Goal: Information Seeking & Learning: Learn about a topic

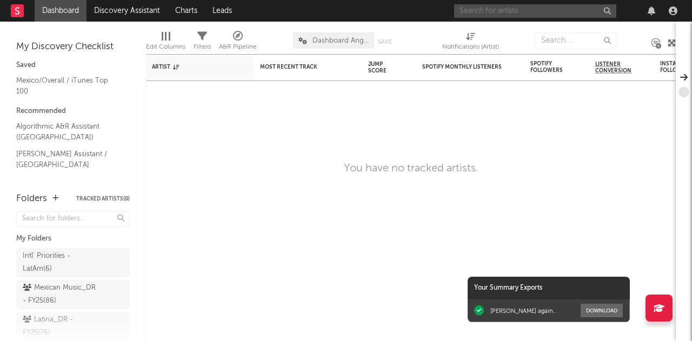
click at [542, 15] on input "text" at bounding box center [535, 11] width 162 height 14
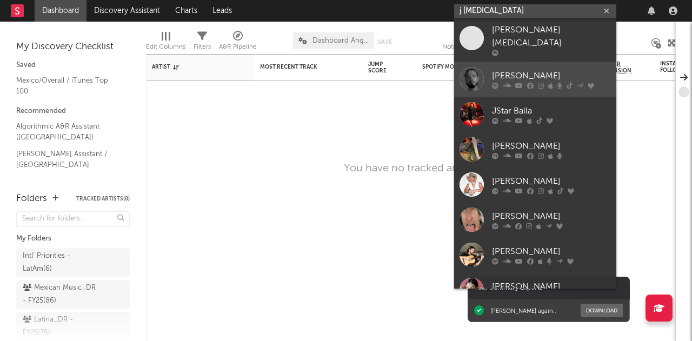
type input "j [MEDICAL_DATA]"
click at [476, 71] on div at bounding box center [472, 79] width 24 height 24
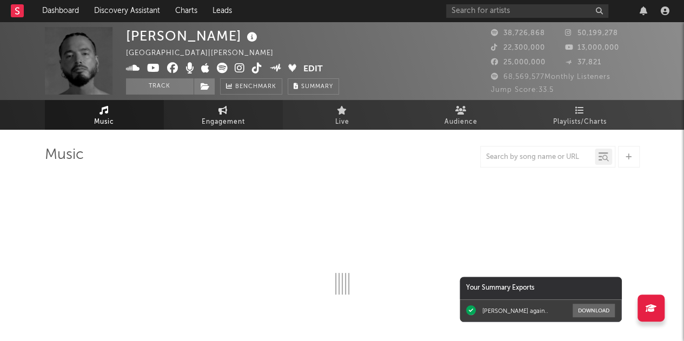
select select "6m"
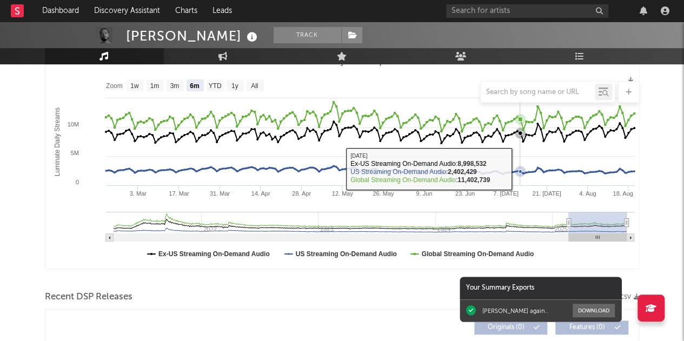
scroll to position [108, 0]
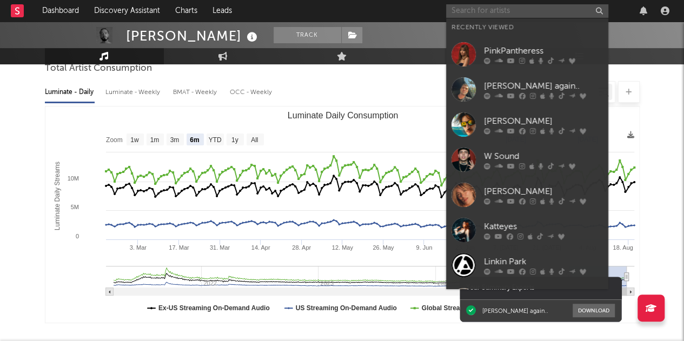
click at [505, 9] on input "text" at bounding box center [527, 11] width 162 height 14
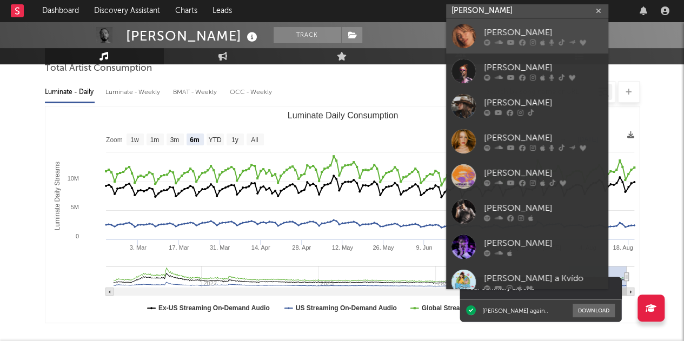
type input "[PERSON_NAME]"
click at [469, 33] on div at bounding box center [464, 36] width 24 height 24
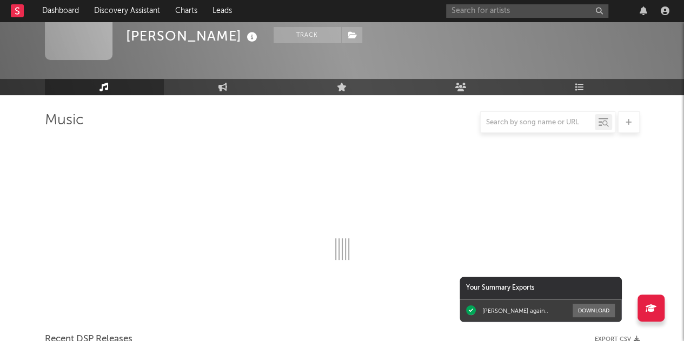
scroll to position [108, 0]
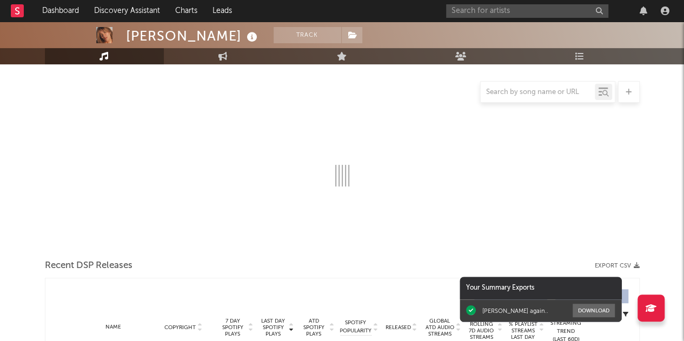
select select "6m"
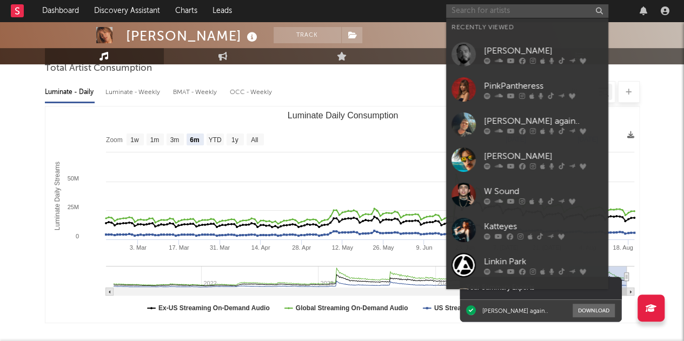
click at [510, 12] on input "text" at bounding box center [527, 11] width 162 height 14
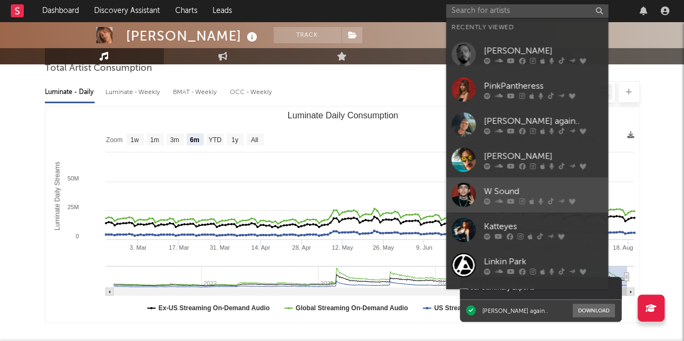
click at [473, 193] on div at bounding box center [464, 195] width 24 height 24
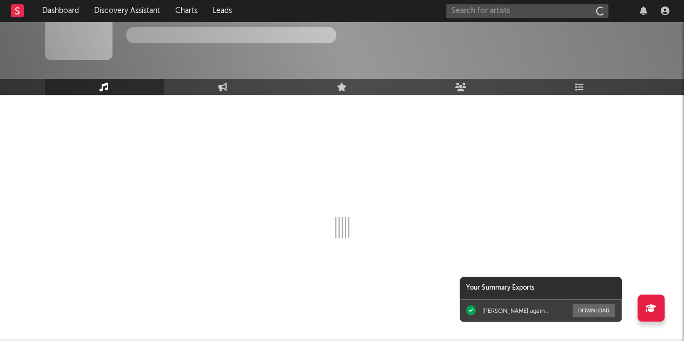
scroll to position [35, 0]
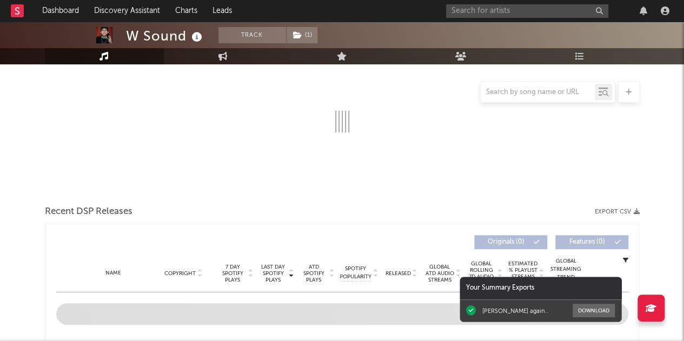
select select "6m"
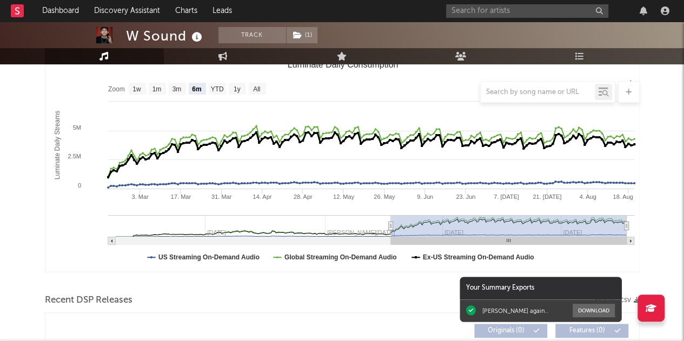
scroll to position [108, 0]
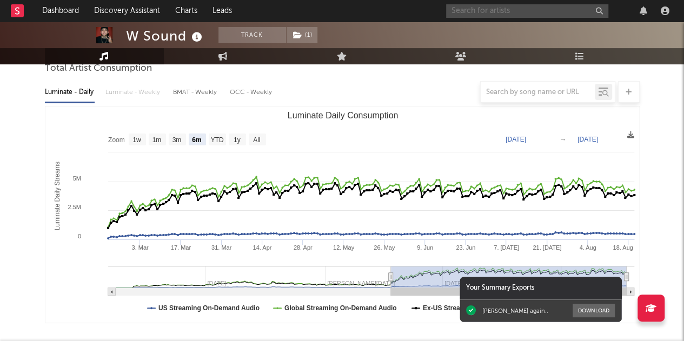
click at [509, 16] on input "text" at bounding box center [527, 11] width 162 height 14
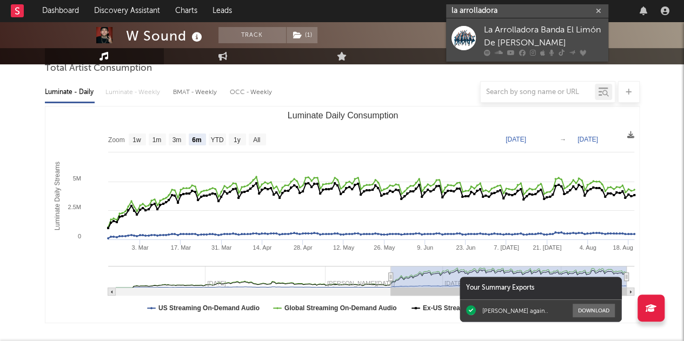
type input "la arrolladora"
click at [490, 31] on div "La Arrolladora Banda El Limón De [PERSON_NAME]" at bounding box center [543, 37] width 119 height 26
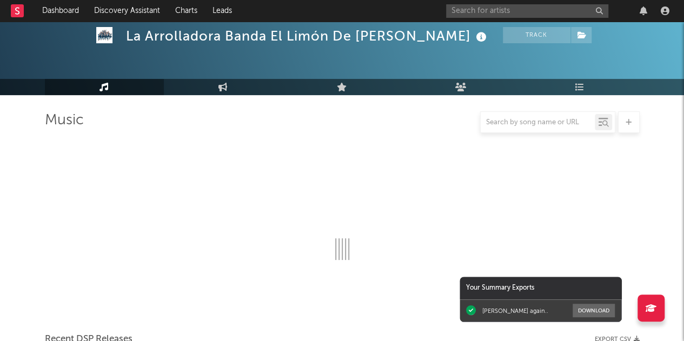
scroll to position [108, 0]
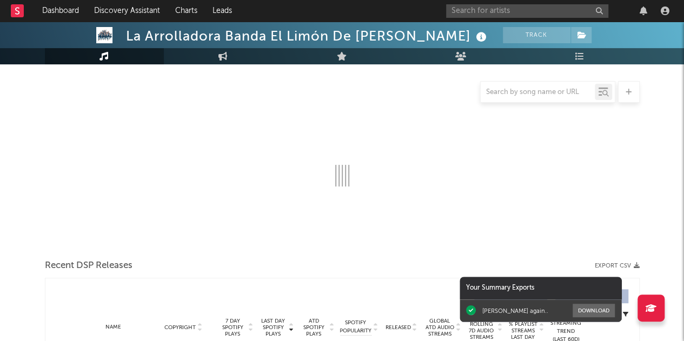
select select "6m"
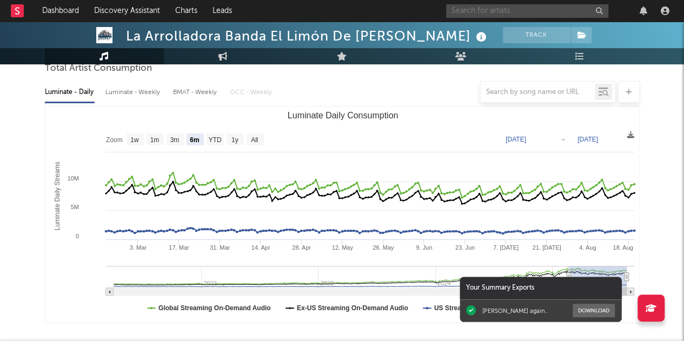
click at [545, 14] on input "text" at bounding box center [527, 11] width 162 height 14
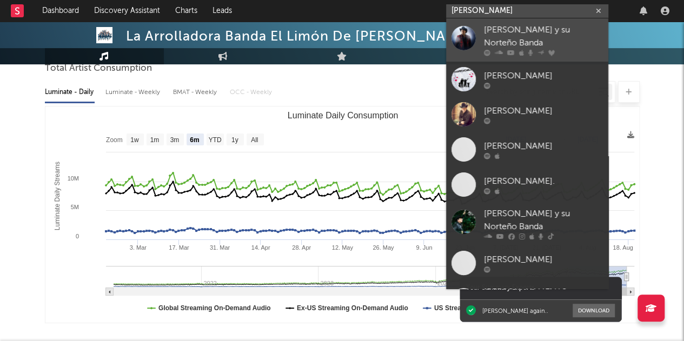
type input "[PERSON_NAME]"
click at [490, 27] on div "[PERSON_NAME] y su Norteño Banda" at bounding box center [543, 37] width 119 height 26
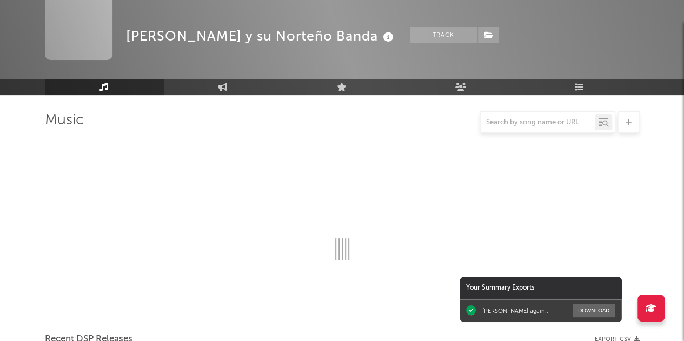
scroll to position [108, 0]
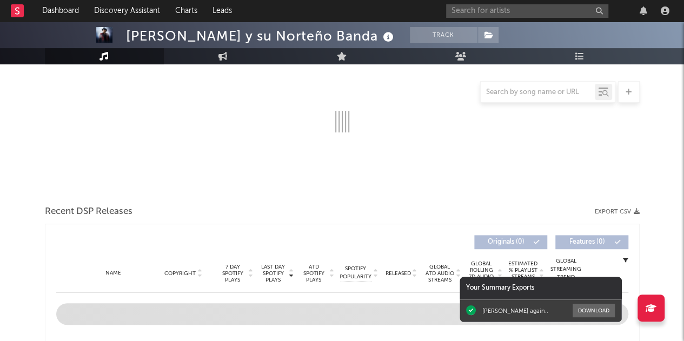
select select "6m"
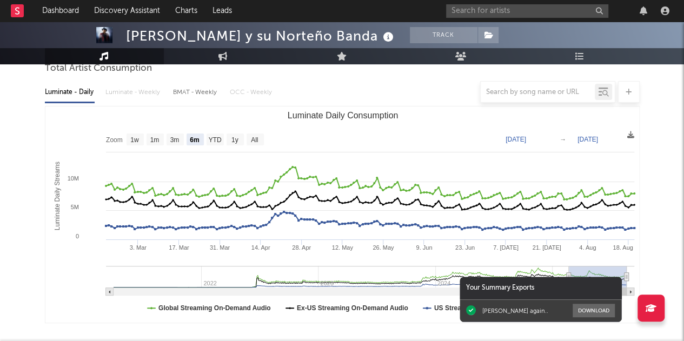
click at [553, 293] on div "Your Summary Exports" at bounding box center [541, 288] width 162 height 23
click at [523, 14] on input "text" at bounding box center [527, 11] width 162 height 14
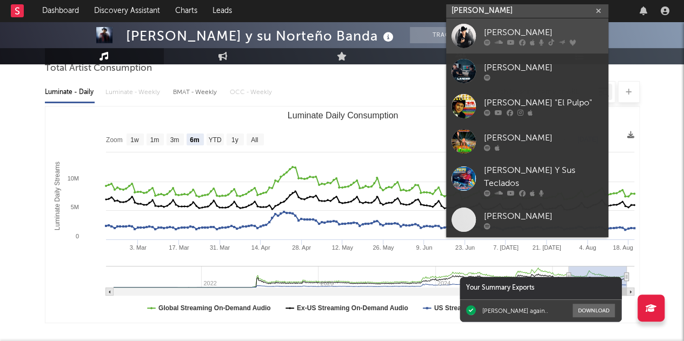
type input "[PERSON_NAME]"
click at [471, 31] on div at bounding box center [464, 36] width 24 height 24
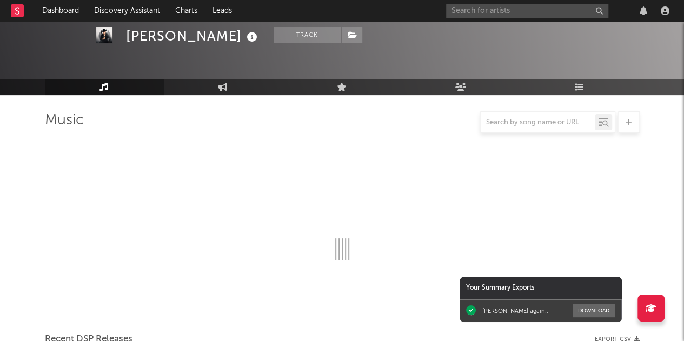
scroll to position [108, 0]
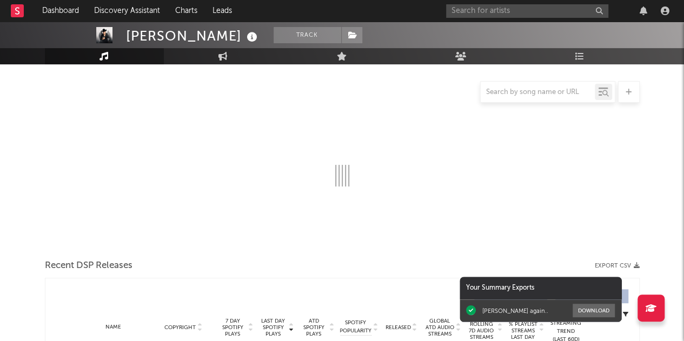
select select "6m"
